Goal: Information Seeking & Learning: Stay updated

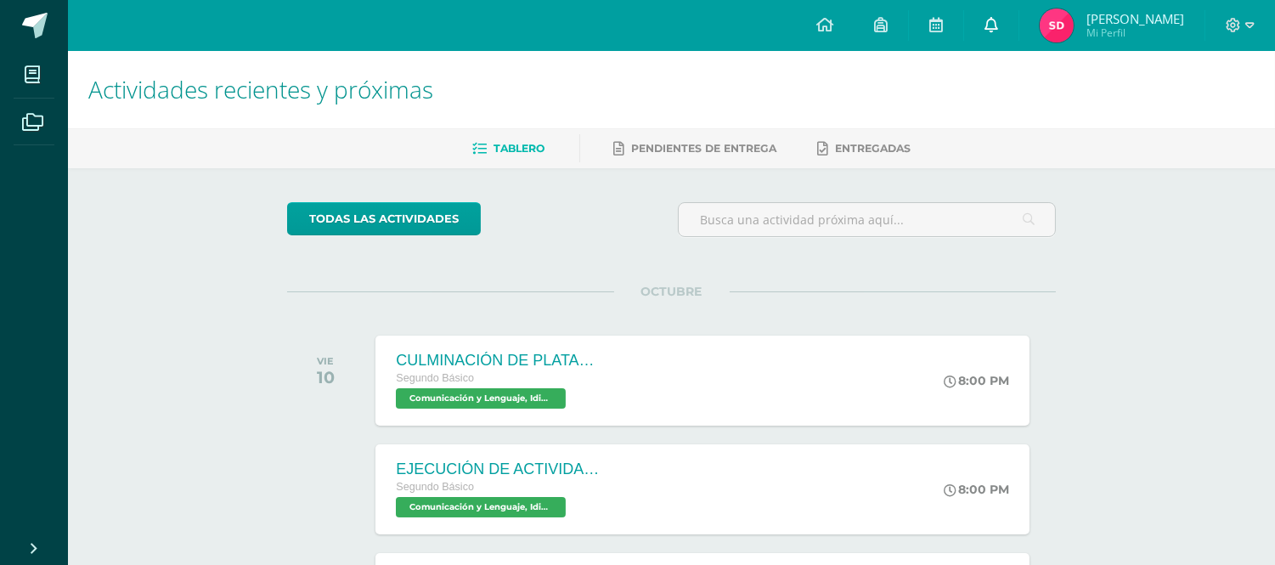
click at [991, 31] on icon at bounding box center [992, 24] width 14 height 15
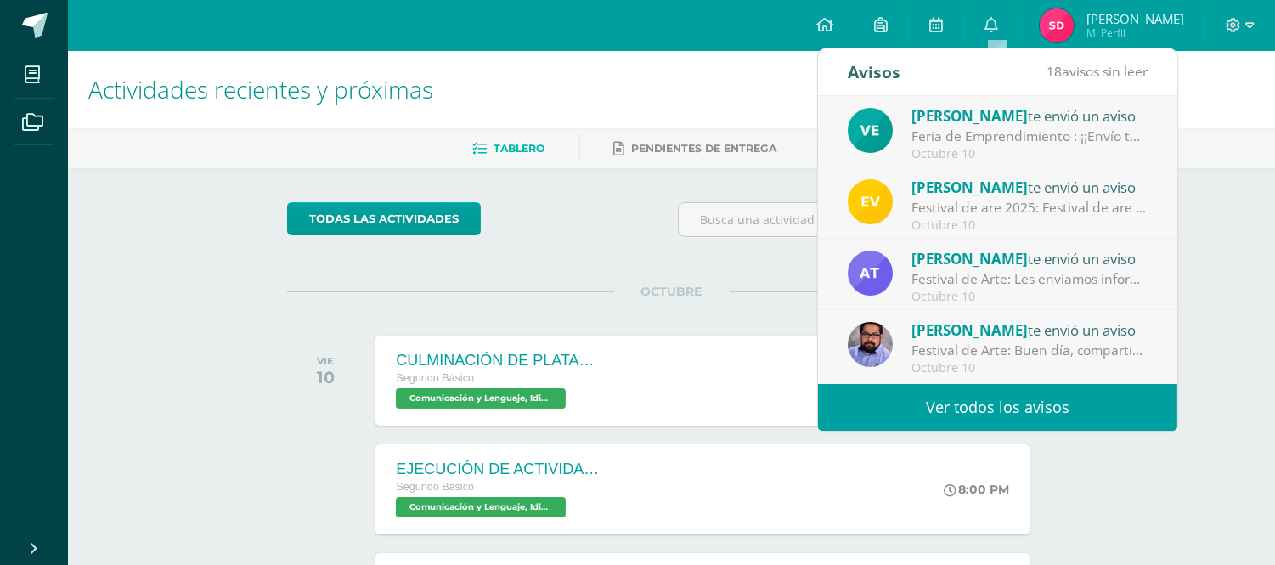
click at [922, 396] on link "Ver todos los avisos" at bounding box center [997, 407] width 359 height 47
click at [865, 392] on link "Ver todos los avisos" at bounding box center [997, 407] width 359 height 47
click at [904, 398] on link "Ver todos los avisos" at bounding box center [997, 407] width 359 height 47
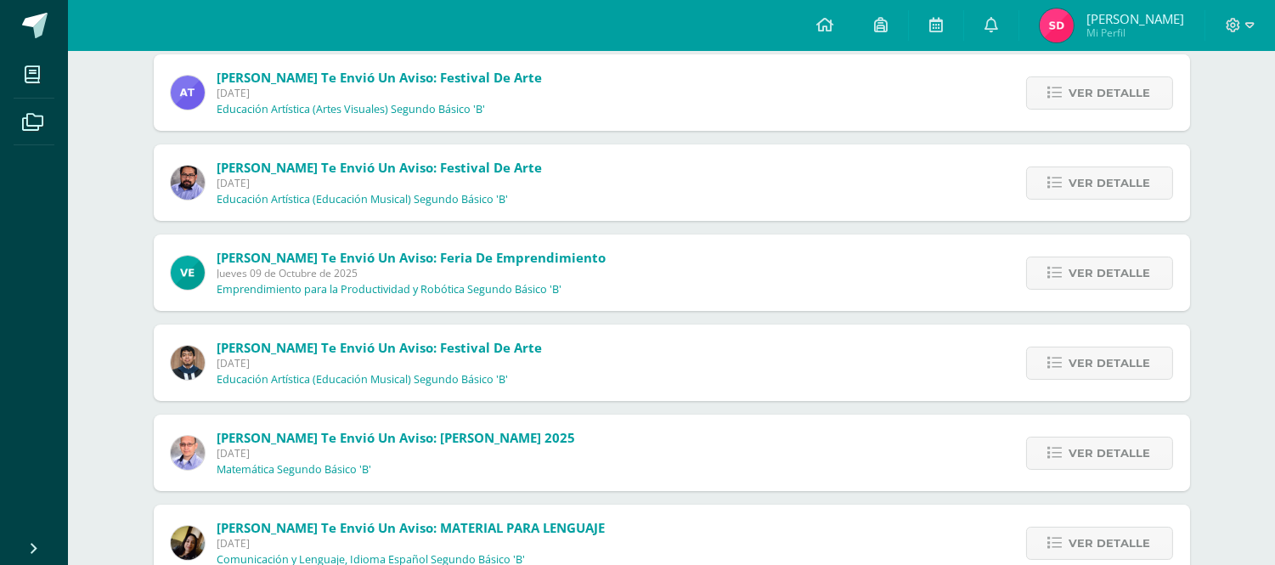
scroll to position [388, 0]
click at [563, 215] on div "[PERSON_NAME] te envió un aviso: Festival de Arte [DATE] Educación Artística (E…" at bounding box center [672, 182] width 1037 height 76
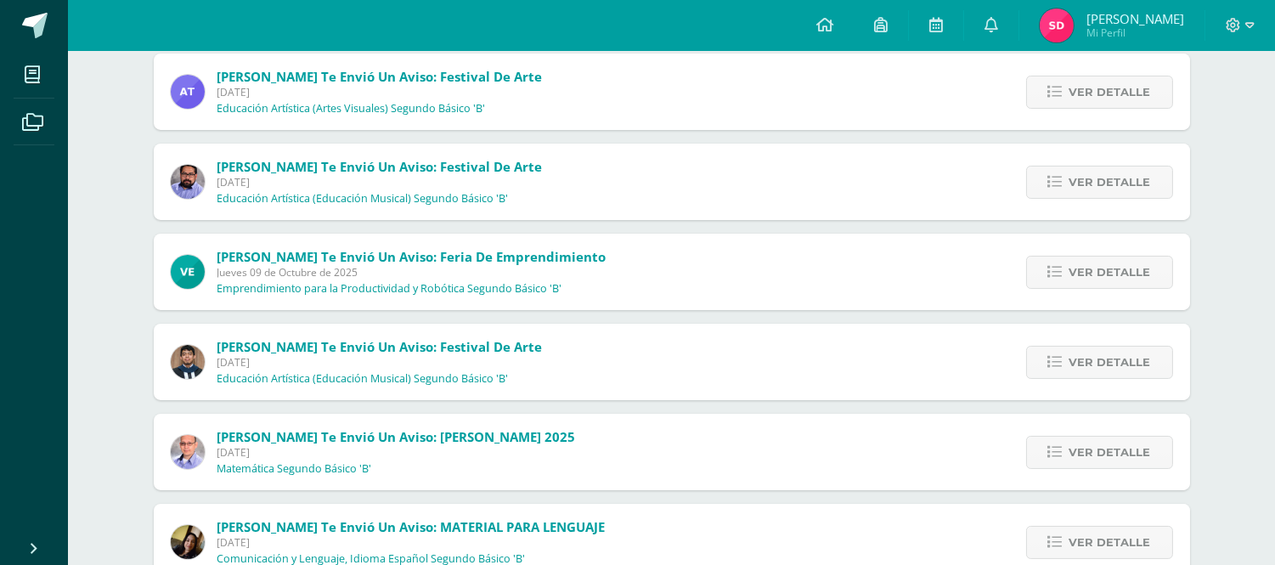
click at [563, 215] on div "[PERSON_NAME] te envió un aviso: Festival de Arte [DATE] Educación Artística (E…" at bounding box center [672, 182] width 1037 height 76
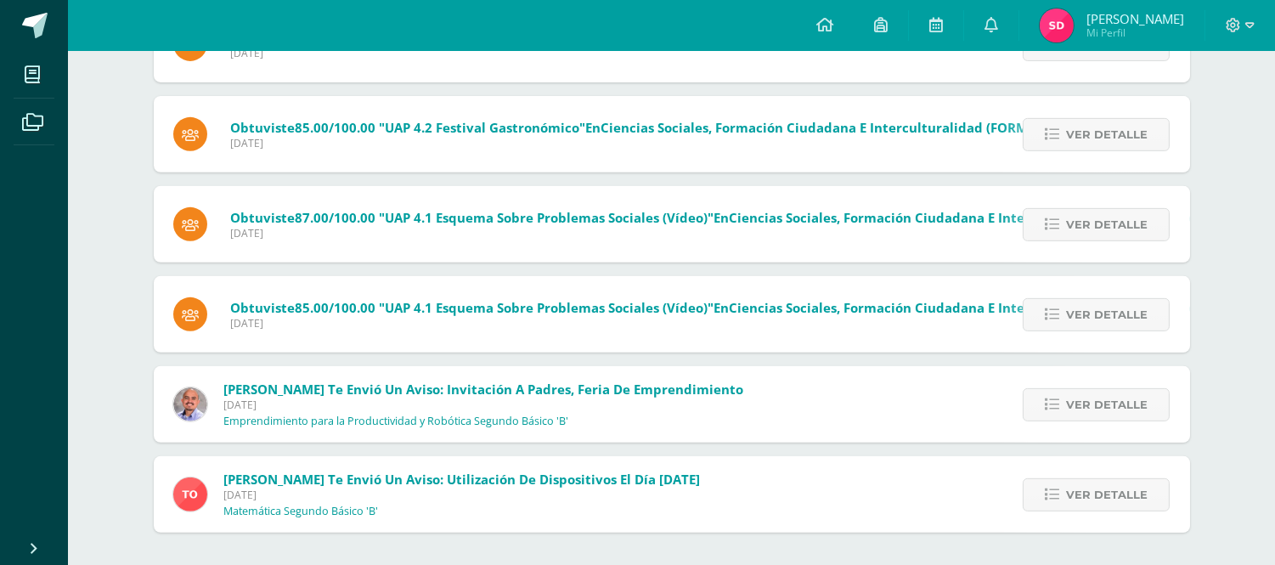
scroll to position [1337, 0]
click at [1058, 495] on icon at bounding box center [1052, 494] width 14 height 14
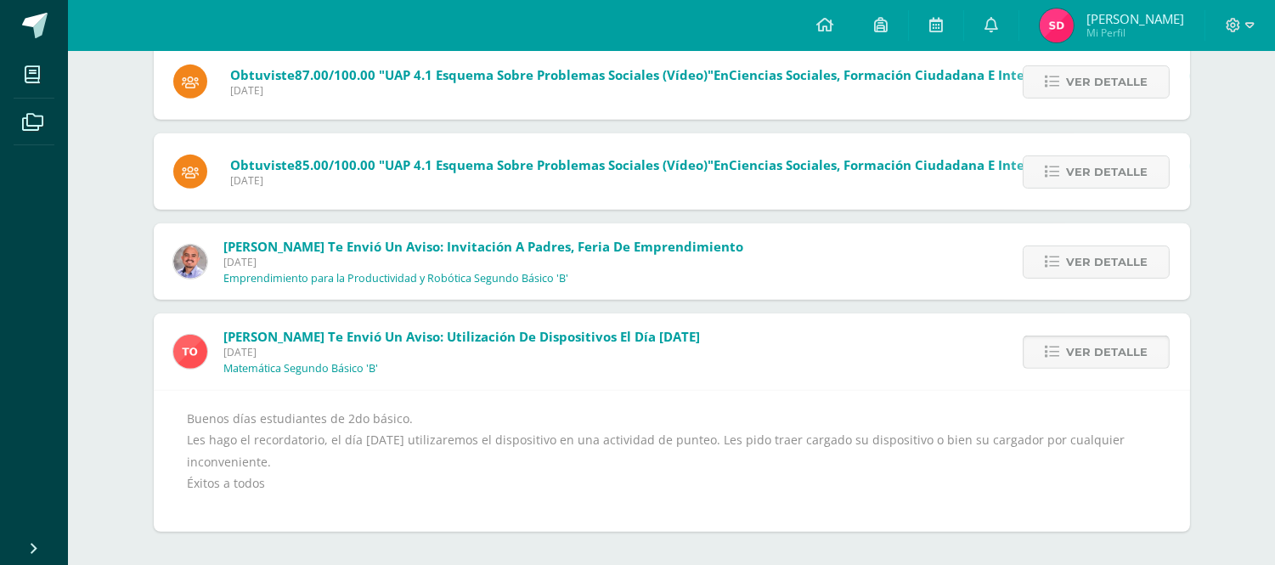
scroll to position [1478, 0]
click at [1049, 267] on icon at bounding box center [1052, 263] width 14 height 14
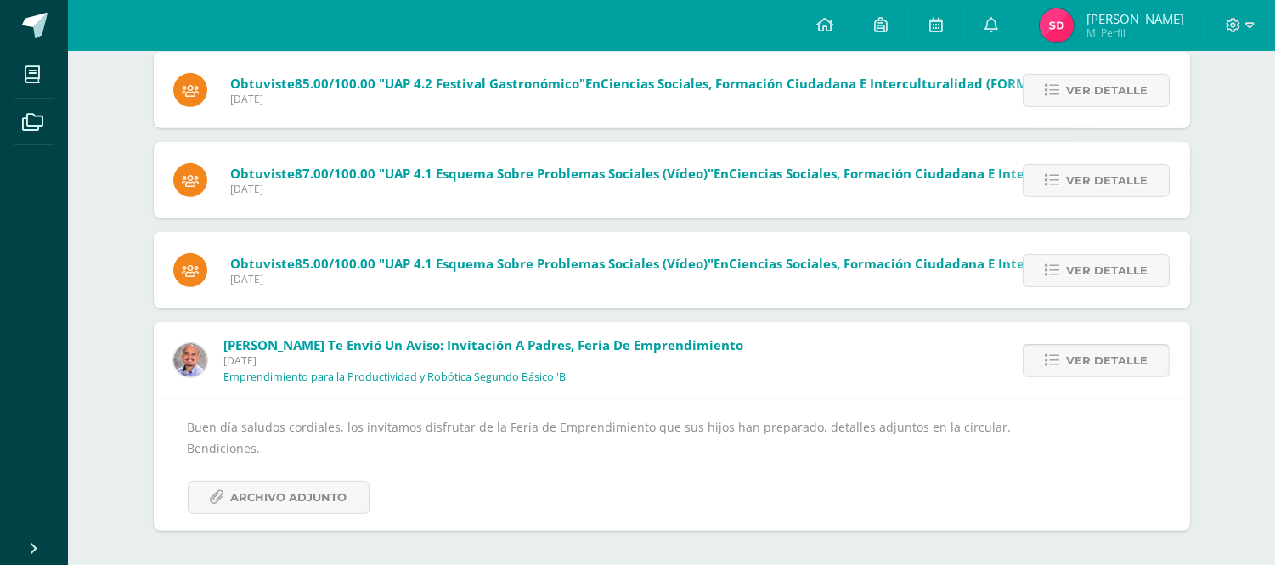
scroll to position [1380, 0]
